Goal: Task Accomplishment & Management: Manage account settings

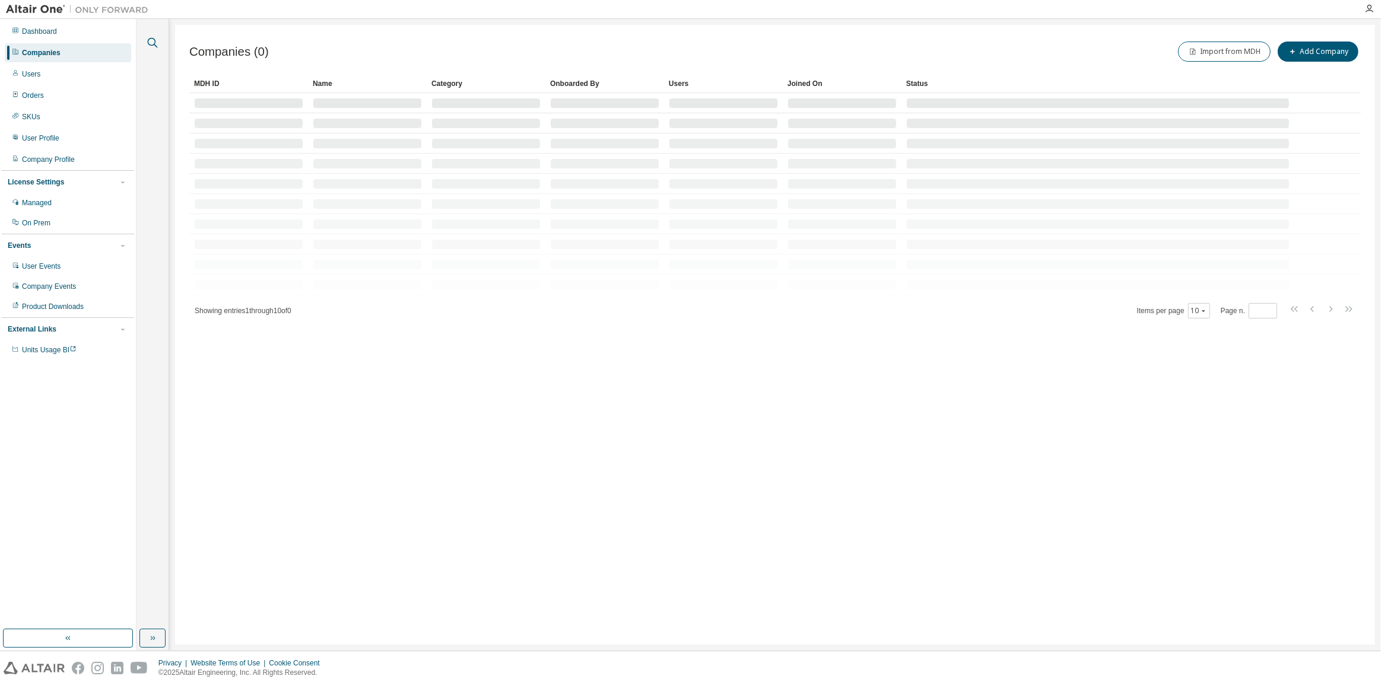
click at [153, 47] on icon "button" at bounding box center [152, 43] width 14 height 14
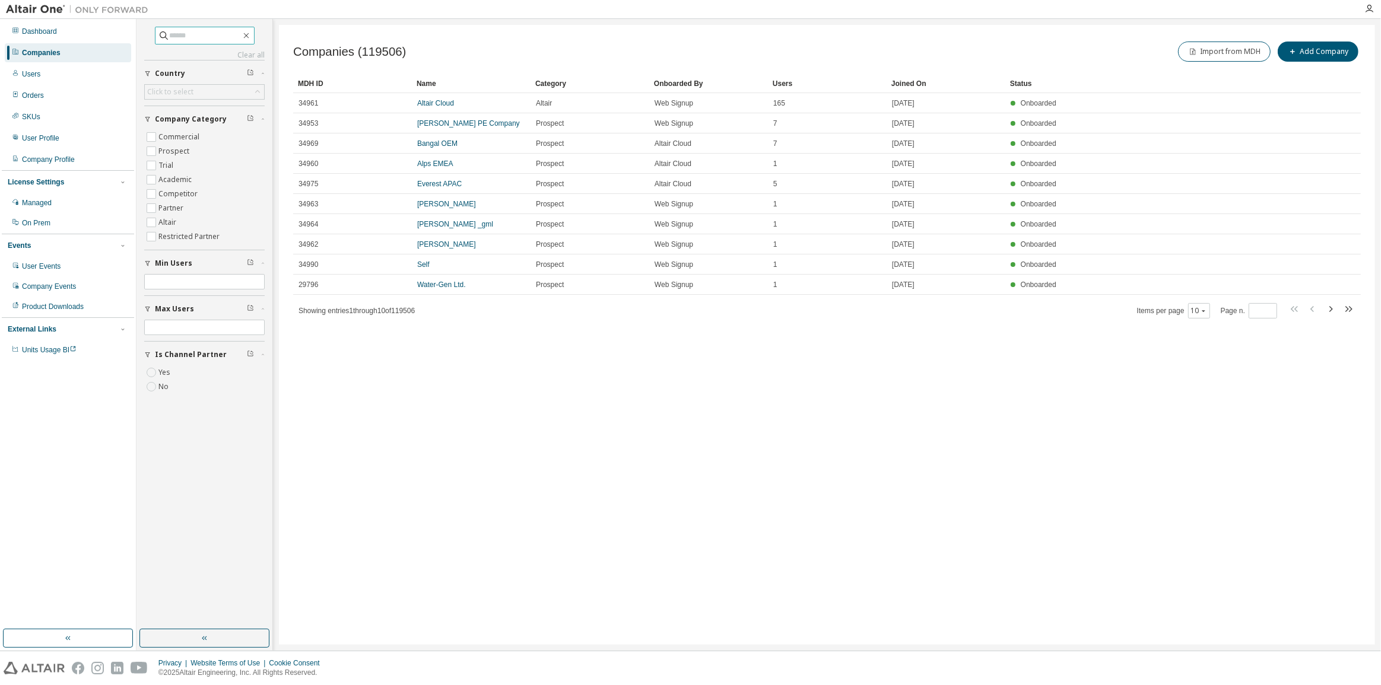
click at [189, 42] on span at bounding box center [205, 36] width 100 height 18
click at [189, 35] on input "text" at bounding box center [205, 36] width 71 height 12
paste input "**********"
type input "**********"
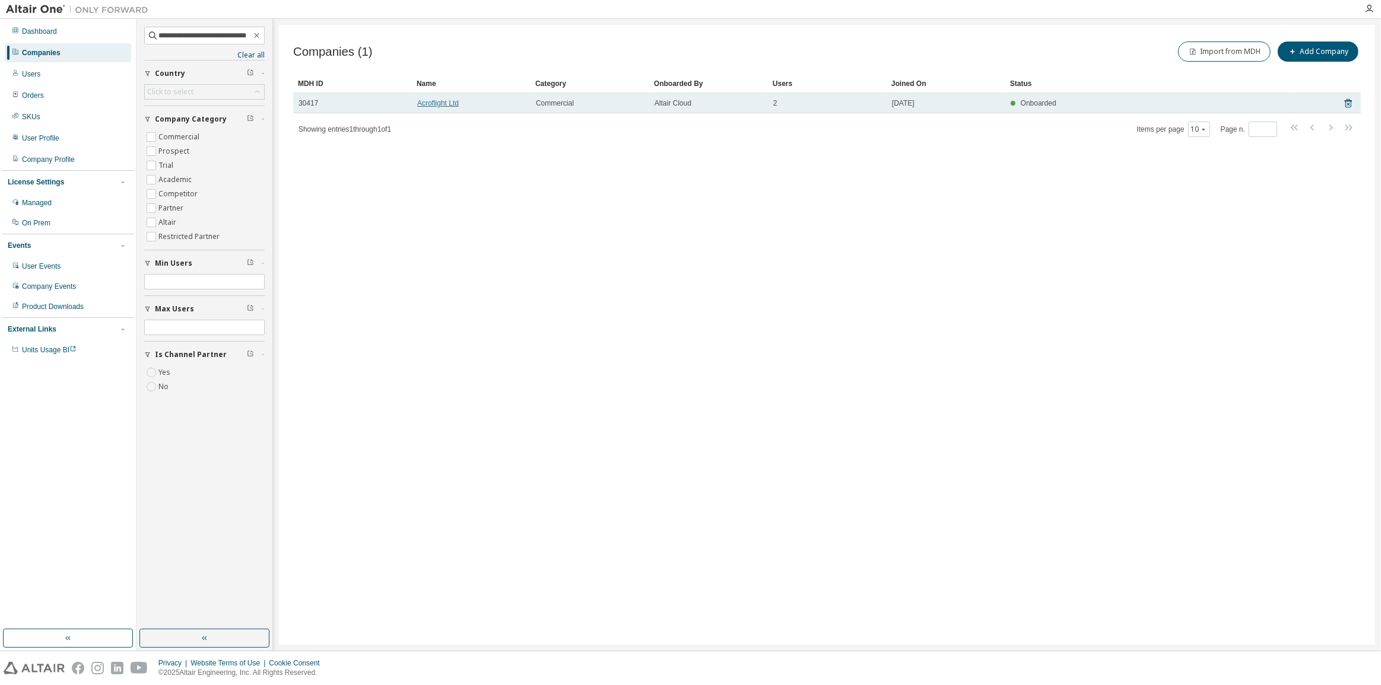
click at [445, 99] on link "Acroflight Ltd" at bounding box center [438, 103] width 42 height 8
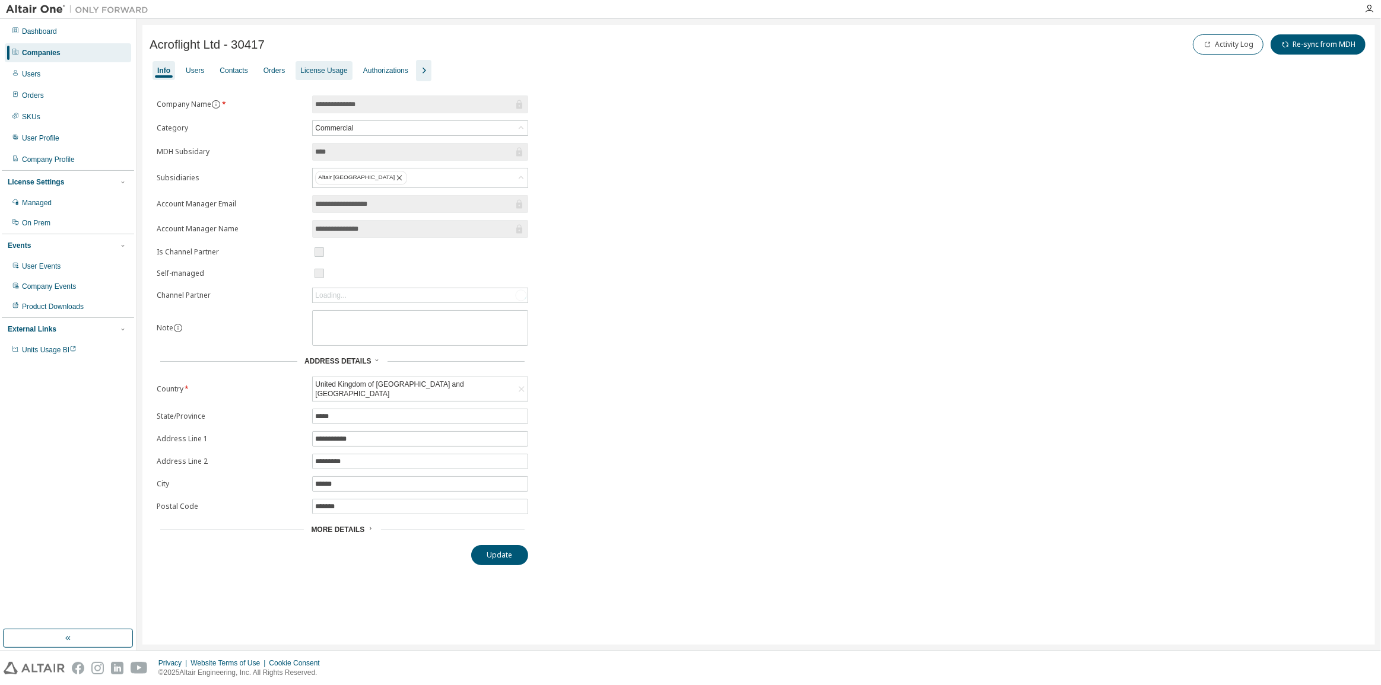
click at [318, 74] on div "License Usage" at bounding box center [323, 70] width 47 height 9
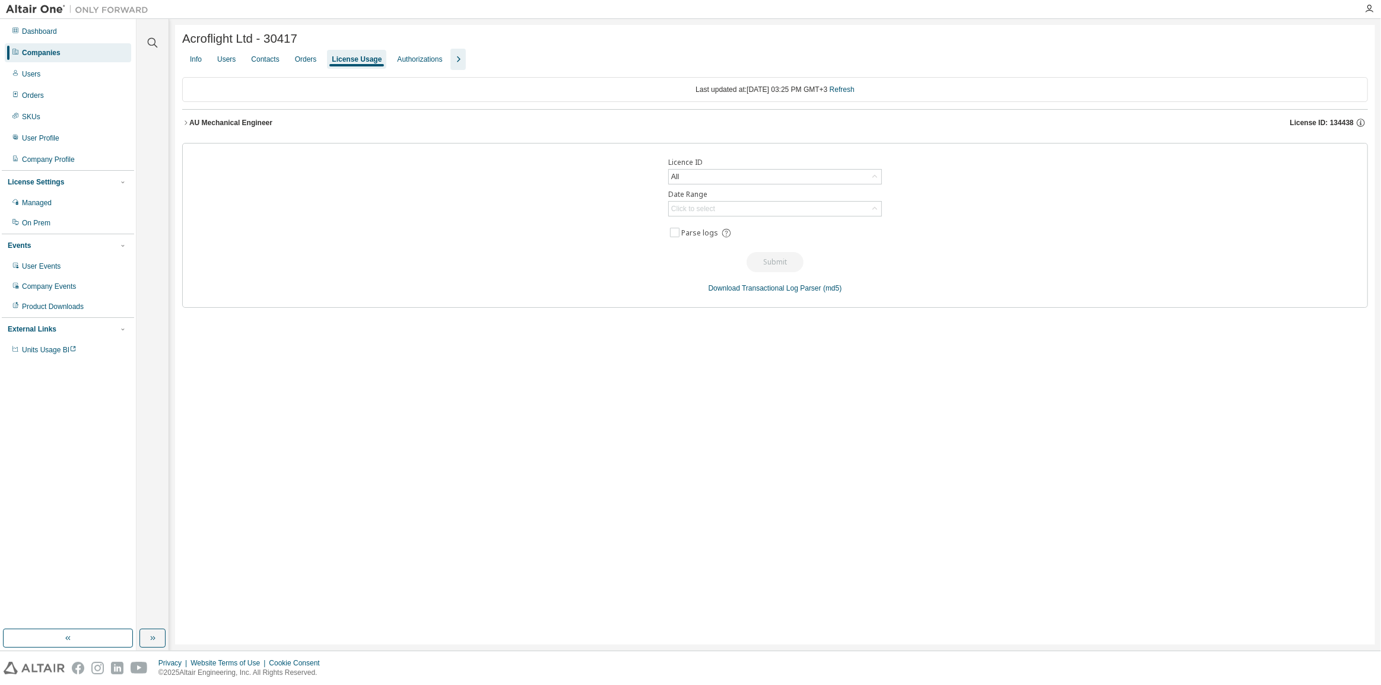
click at [1335, 125] on span "License ID: 134438" at bounding box center [1322, 122] width 64 height 9
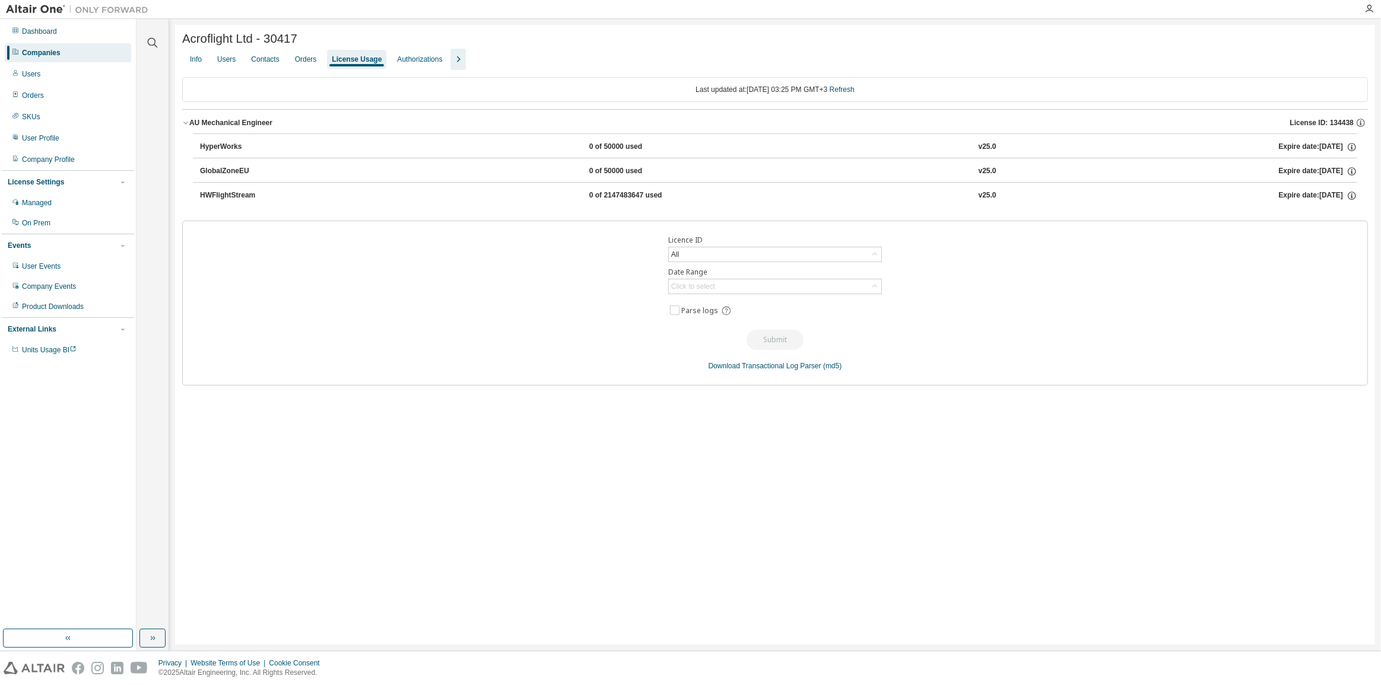
click at [464, 53] on button "button" at bounding box center [457, 59] width 15 height 21
click at [497, 59] on div "License Priority" at bounding box center [482, 59] width 49 height 9
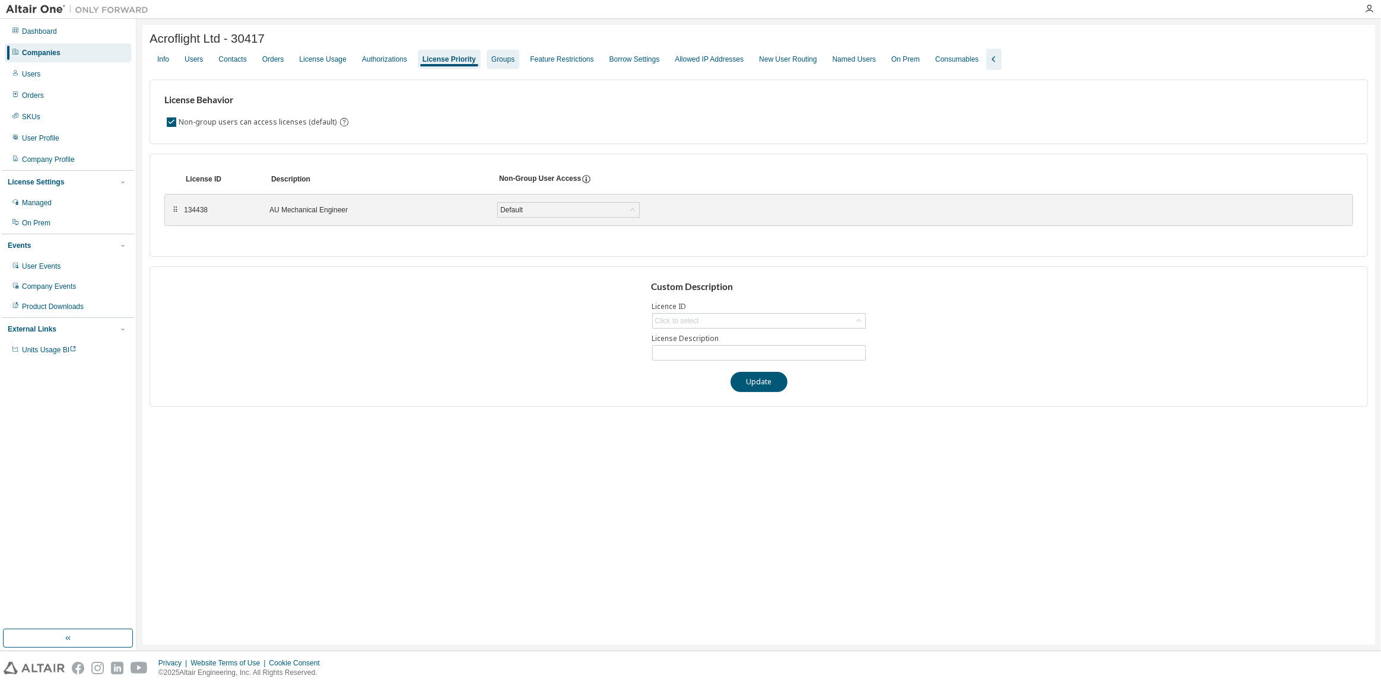
click at [515, 64] on div "Groups" at bounding box center [502, 59] width 23 height 9
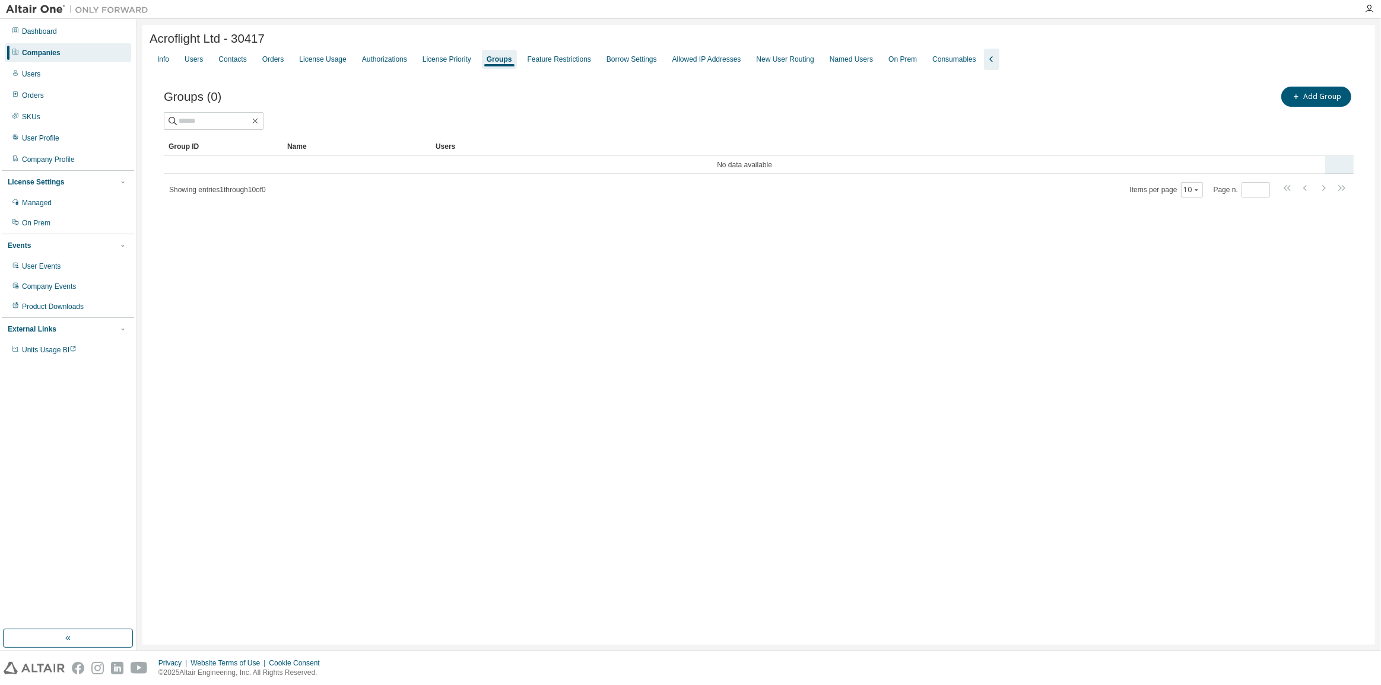
click at [748, 158] on td "No data available" at bounding box center [744, 165] width 1161 height 18
click at [221, 122] on input "text" at bounding box center [214, 121] width 71 height 12
paste input "**********"
type input "**********"
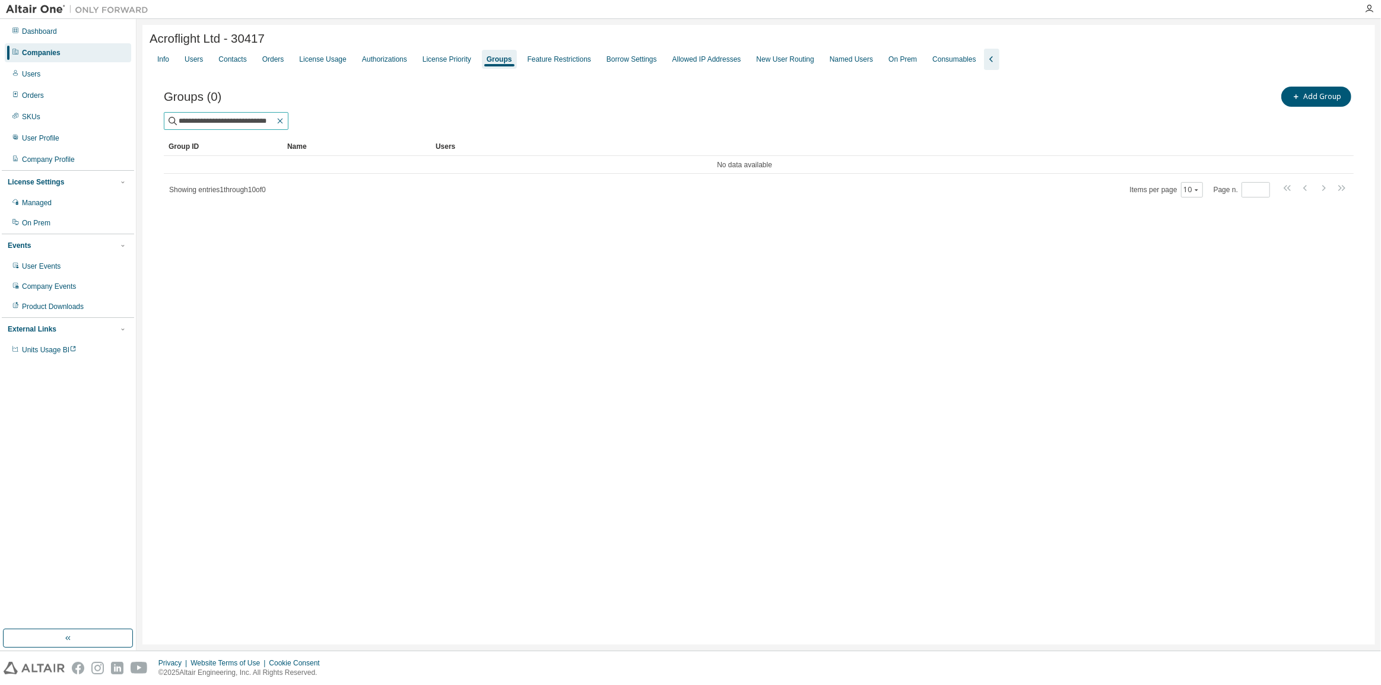
click at [278, 124] on icon "button" at bounding box center [279, 120] width 9 height 9
click at [275, 122] on button "button" at bounding box center [280, 121] width 11 height 11
click at [449, 64] on div "License Priority" at bounding box center [447, 59] width 49 height 9
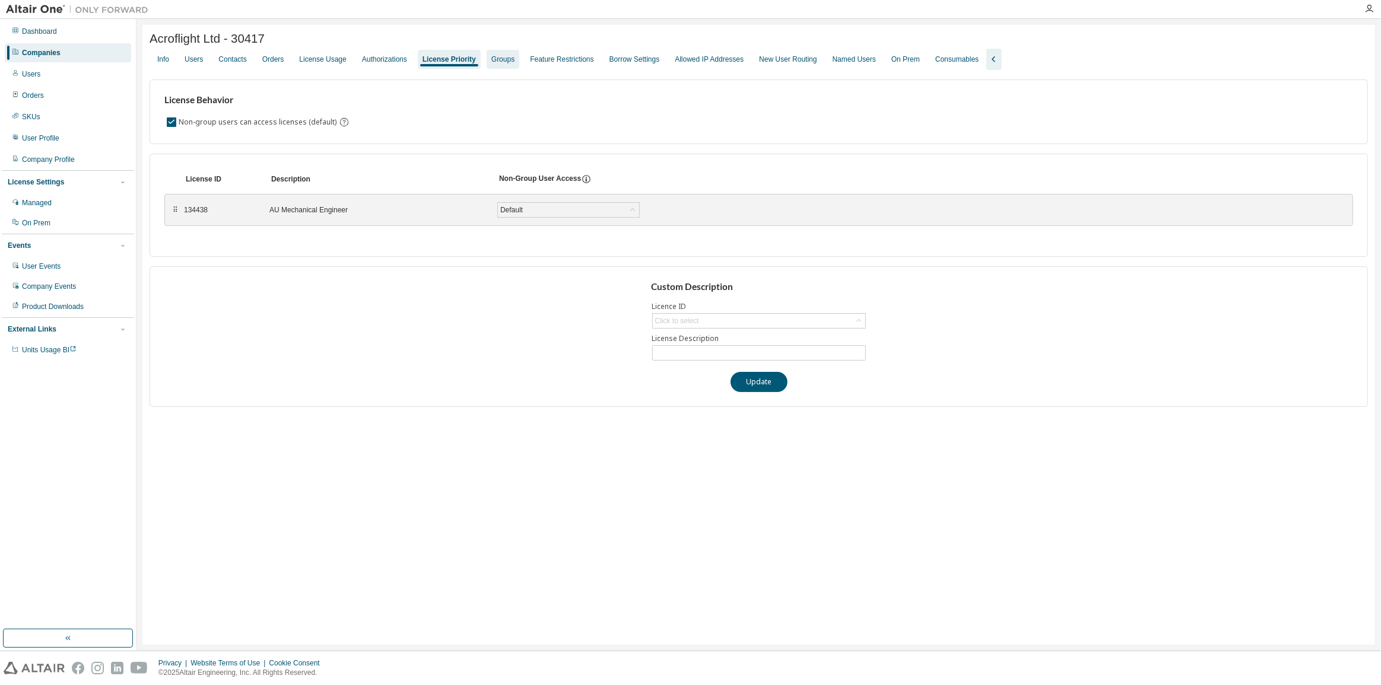
click at [515, 56] on div "Groups" at bounding box center [503, 59] width 33 height 19
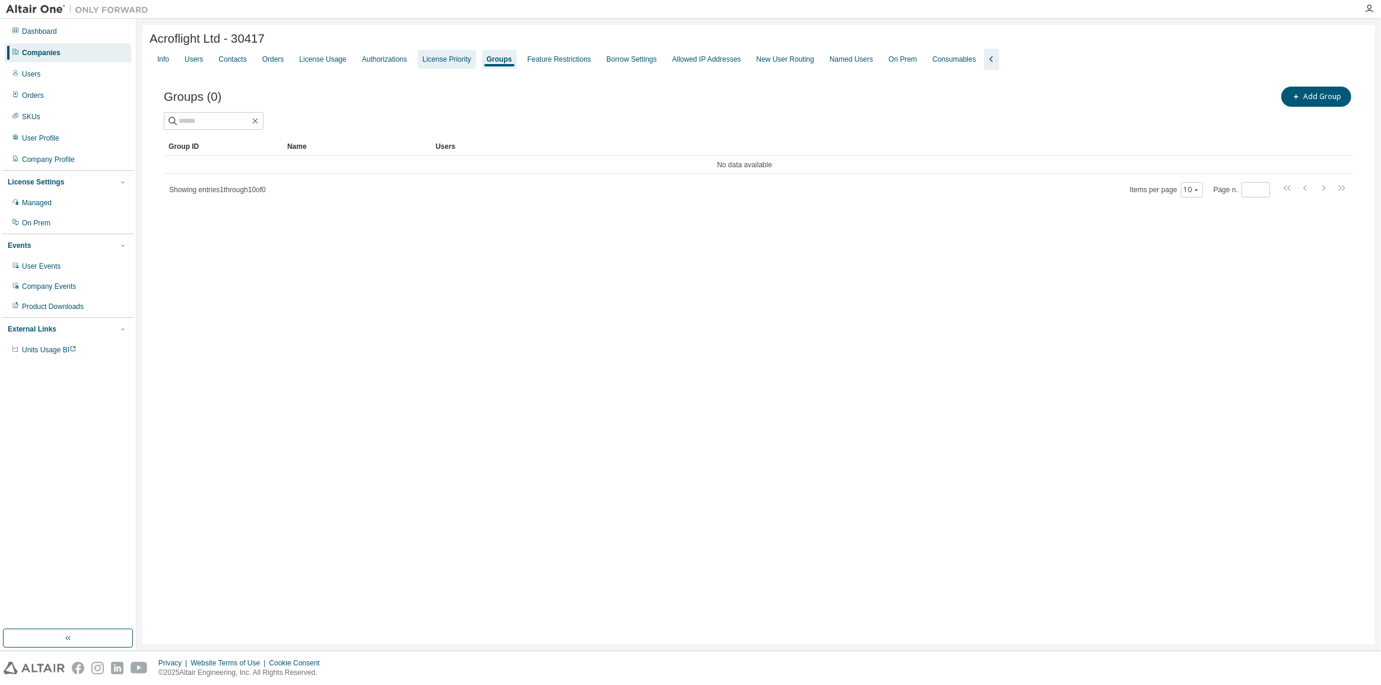
click at [453, 67] on div "License Priority" at bounding box center [447, 59] width 58 height 19
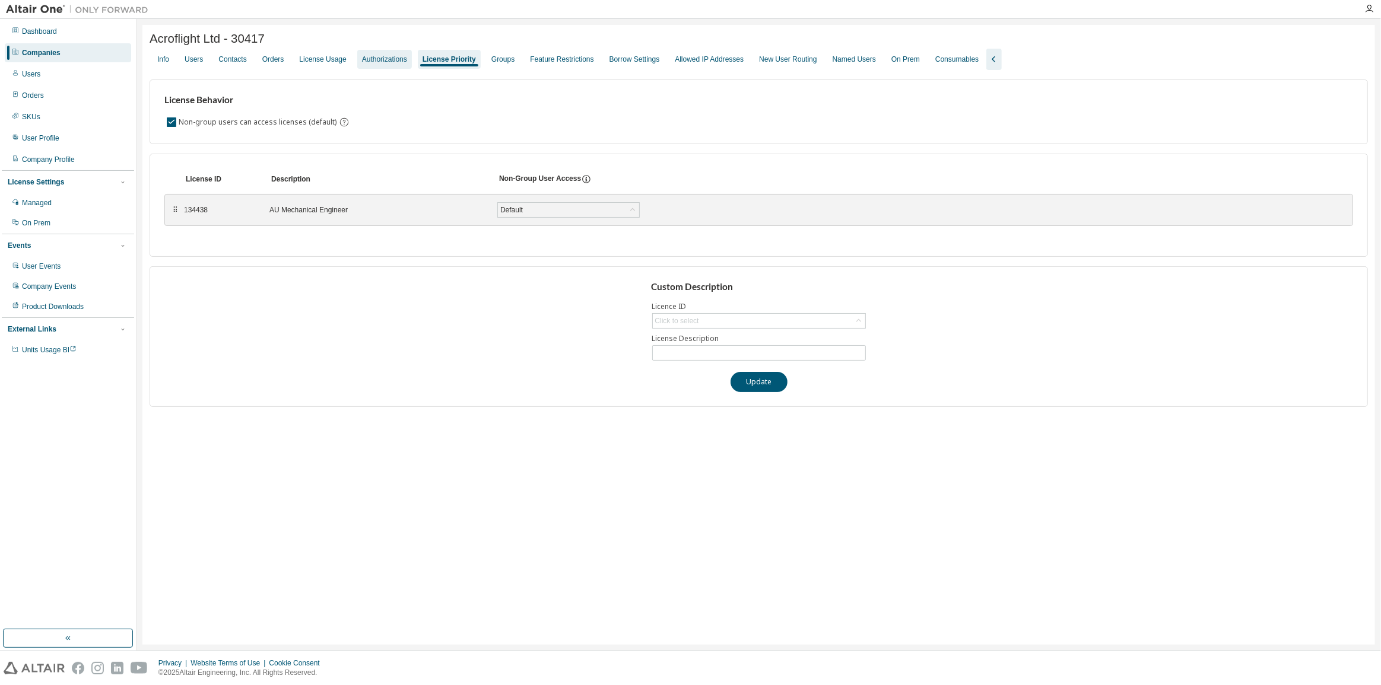
click at [400, 63] on div "Authorizations" at bounding box center [384, 59] width 45 height 9
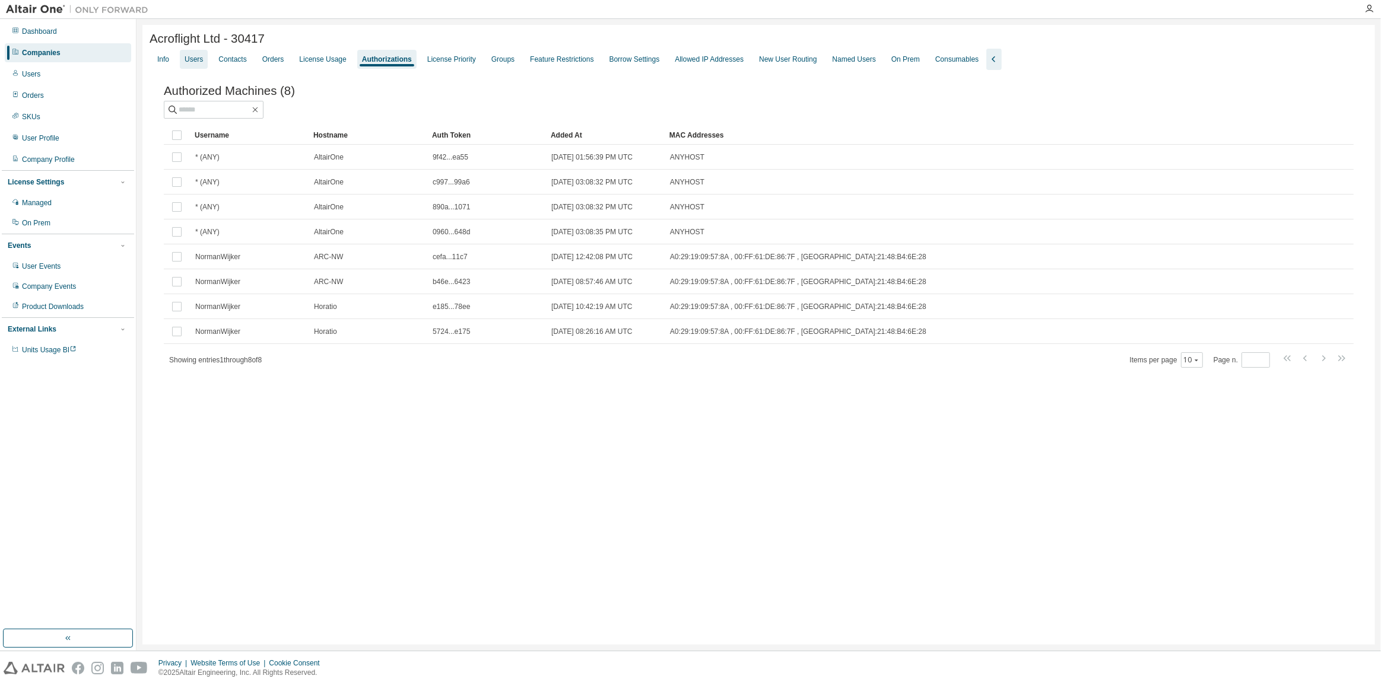
click at [188, 69] on div "Users" at bounding box center [194, 59] width 28 height 19
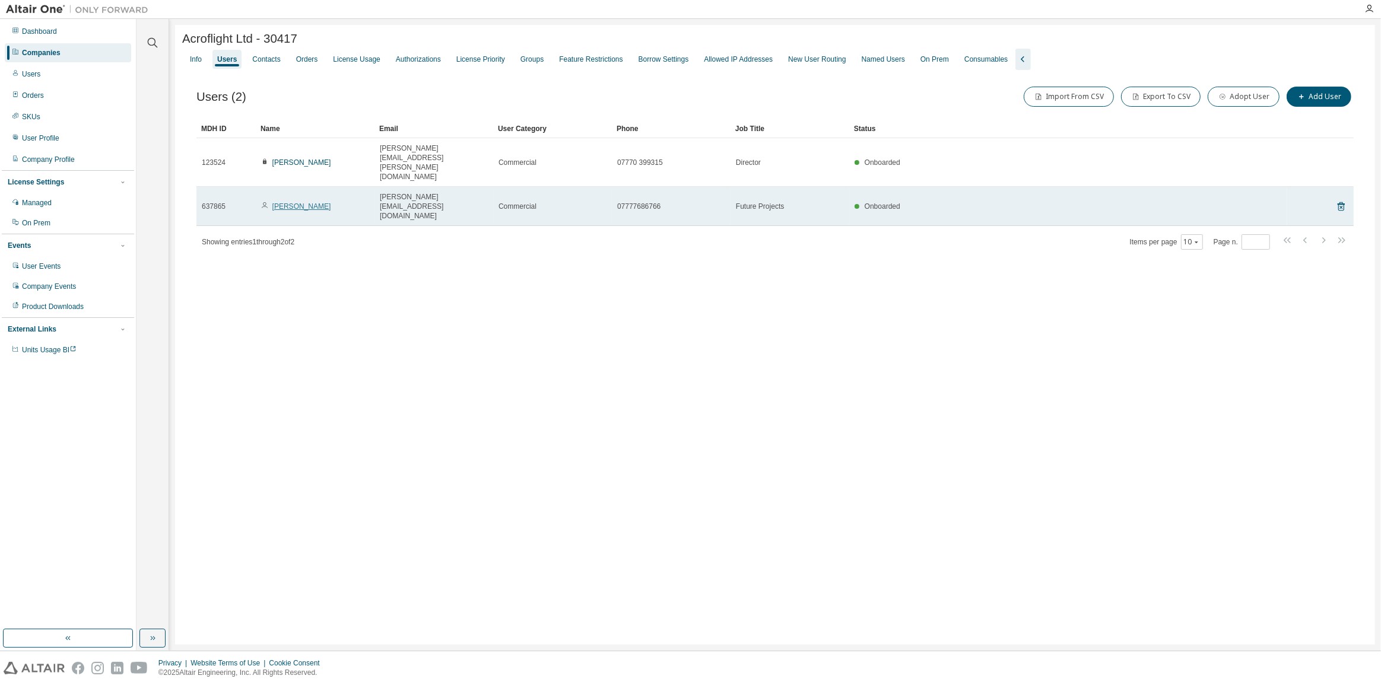
click at [284, 202] on link "Norman Wijker" at bounding box center [301, 206] width 59 height 8
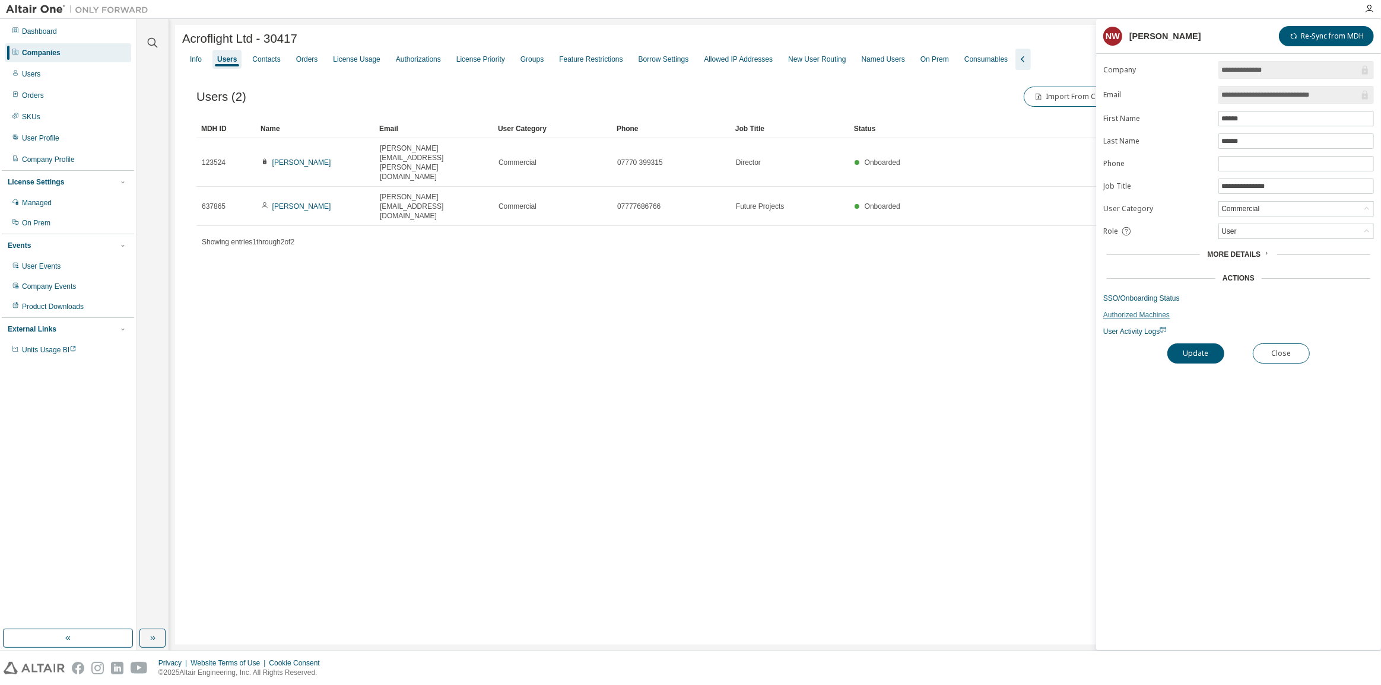
click at [1138, 315] on link "Authorized Machines" at bounding box center [1238, 314] width 271 height 9
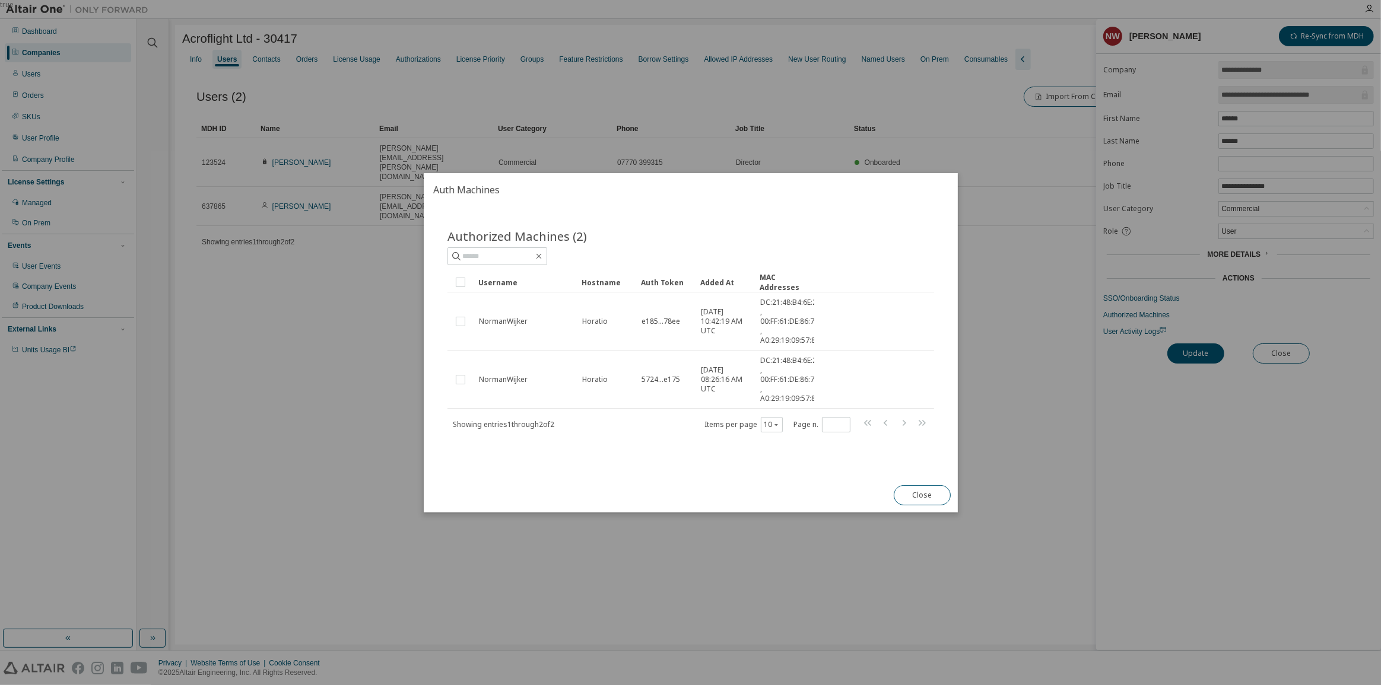
click at [399, 382] on div "true" at bounding box center [690, 342] width 1381 height 685
